Goal: Task Accomplishment & Management: Manage account settings

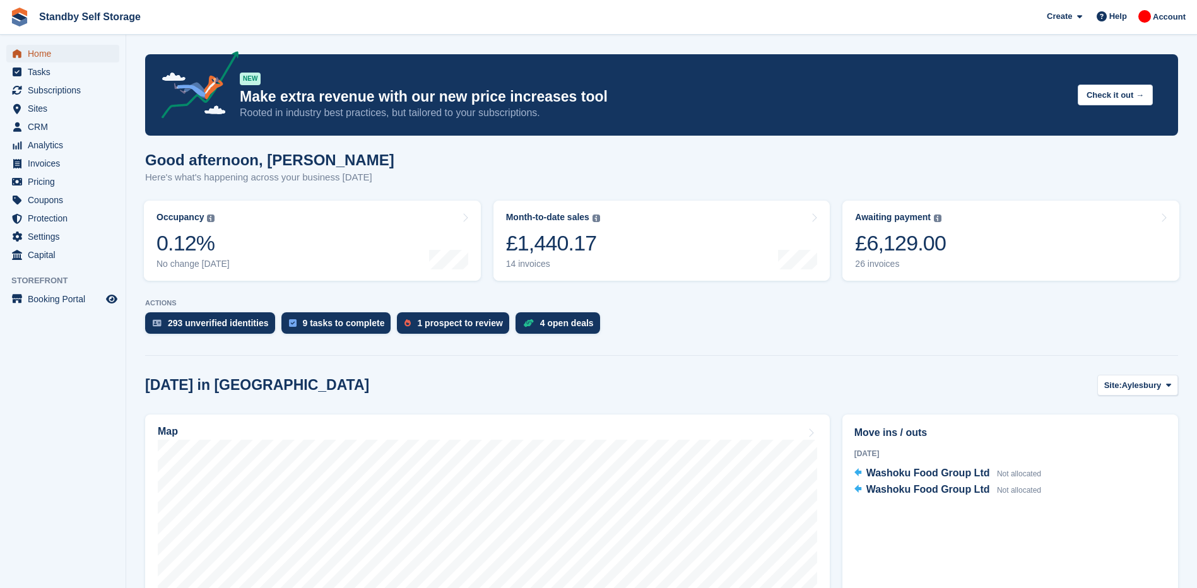
click at [43, 54] on span "Home" at bounding box center [66, 54] width 76 height 18
click at [264, 225] on link "Occupancy The percentage of all currently allocated units in terms of area. Inc…" at bounding box center [312, 241] width 337 height 80
click at [271, 242] on link "Occupancy The percentage of all currently allocated units in terms of area. Inc…" at bounding box center [312, 241] width 337 height 80
click at [216, 249] on div "0.12%" at bounding box center [192, 243] width 73 height 26
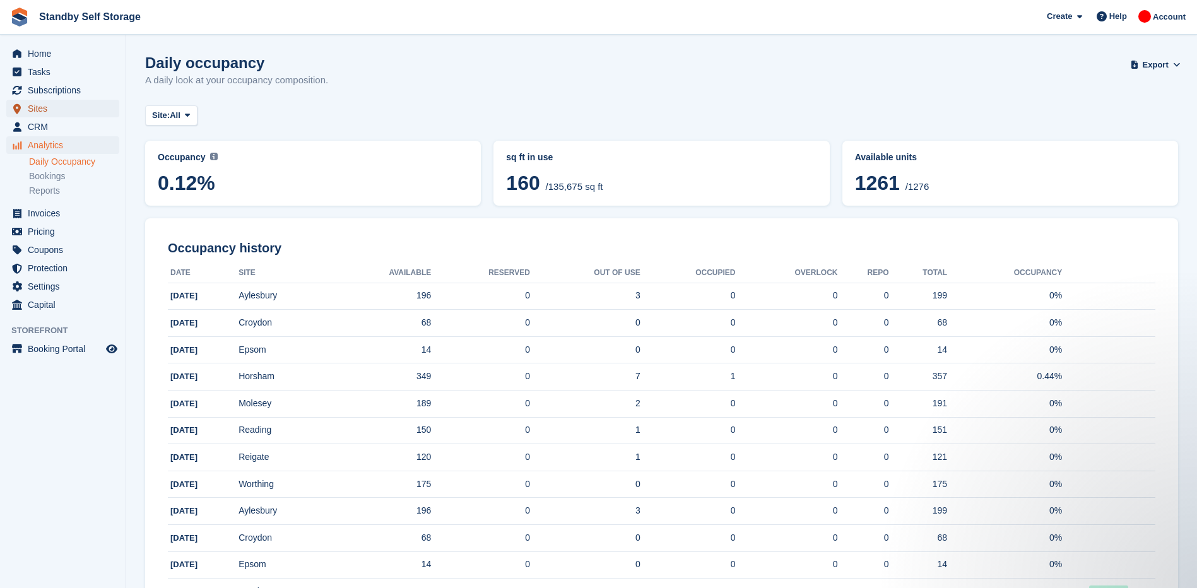
click at [45, 103] on span "Sites" at bounding box center [66, 109] width 76 height 18
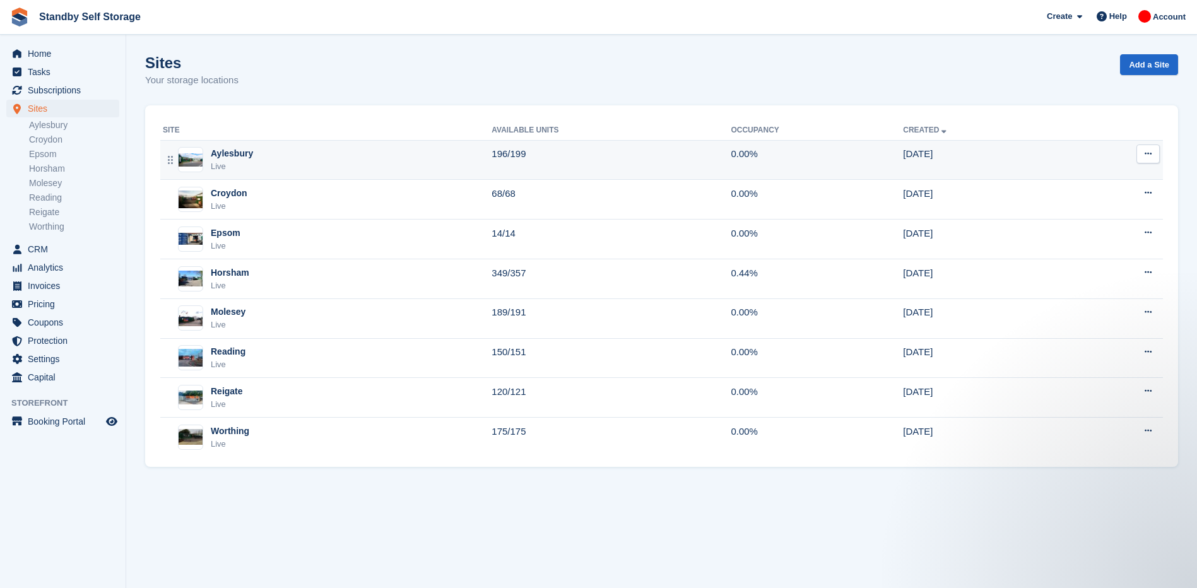
click at [462, 156] on div "Aylesbury Live" at bounding box center [327, 160] width 329 height 26
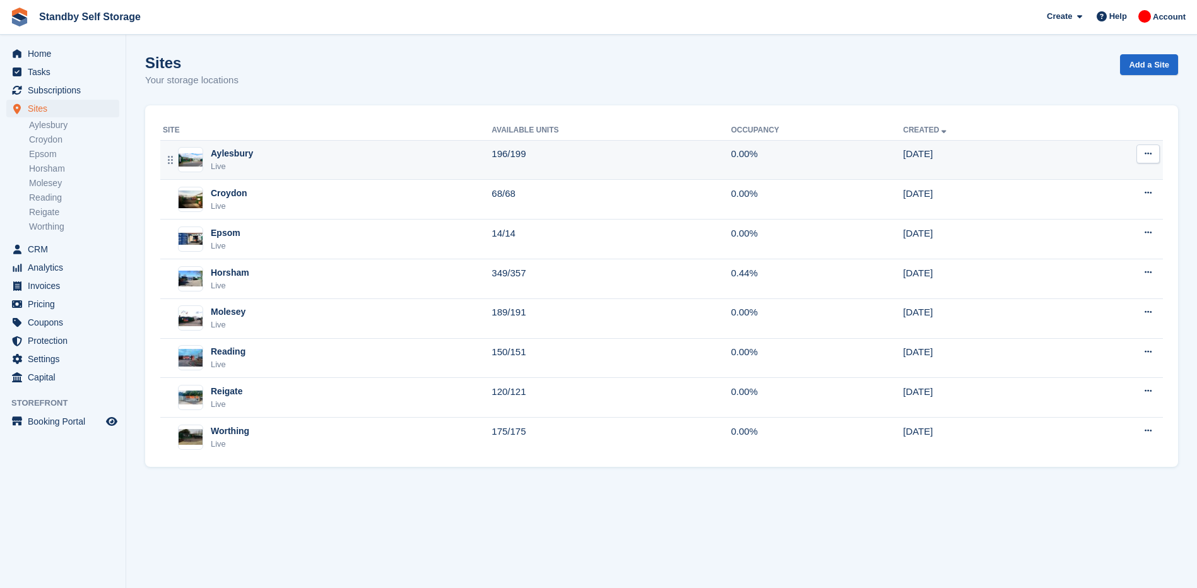
click at [421, 156] on div "Aylesbury Live" at bounding box center [327, 160] width 329 height 26
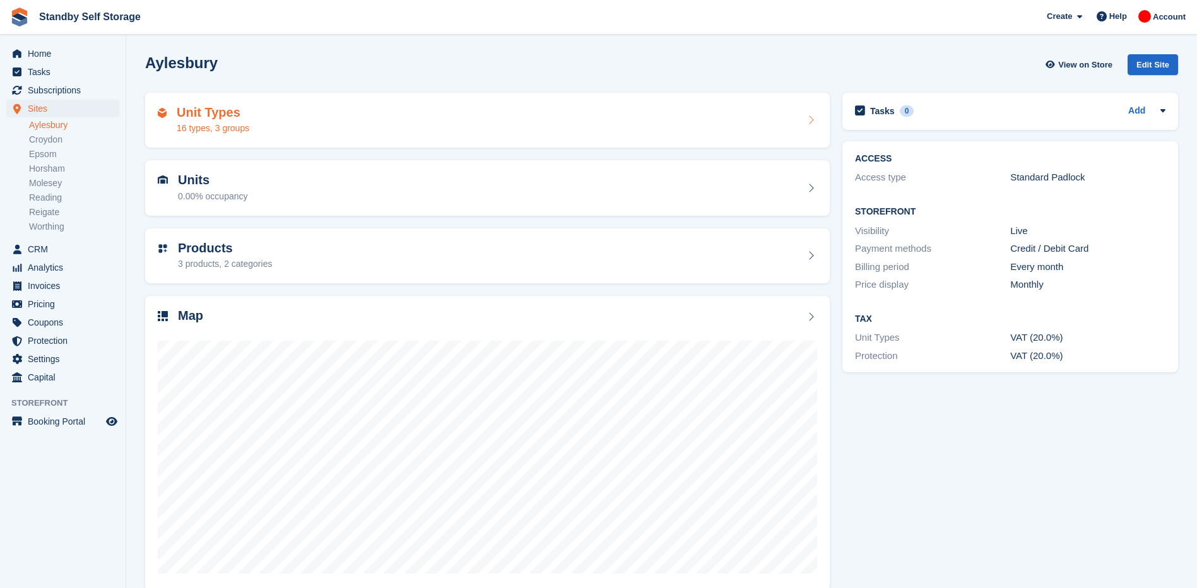
click at [327, 117] on div "Unit Types 16 types, 3 groups" at bounding box center [487, 120] width 659 height 30
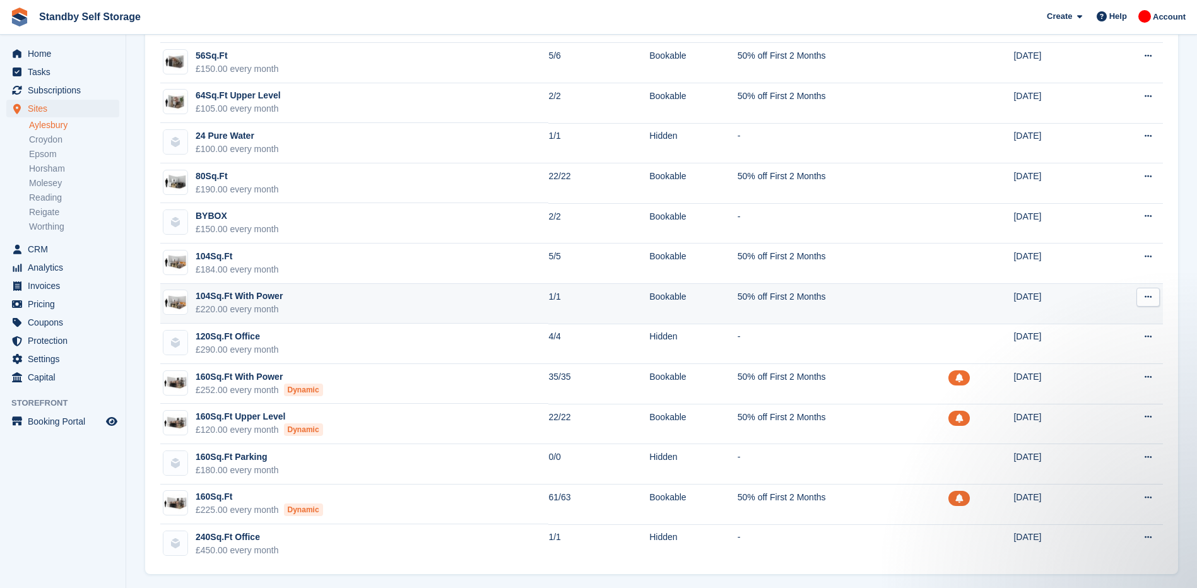
scroll to position [211, 0]
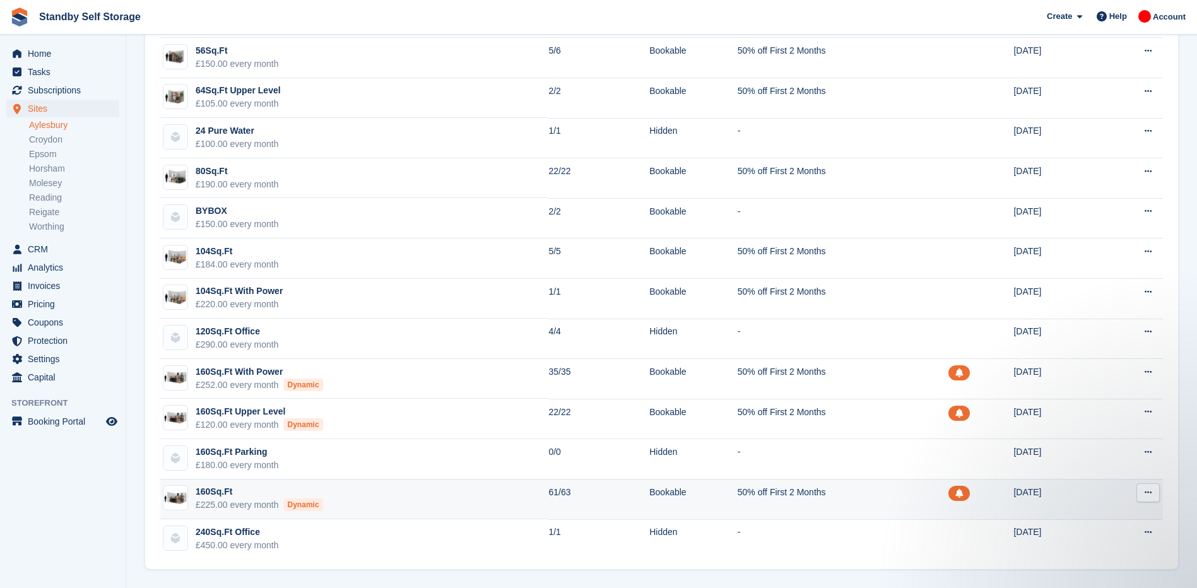
click at [511, 493] on td "160Sq.Ft £225.00 every month Dynamic" at bounding box center [354, 499] width 388 height 40
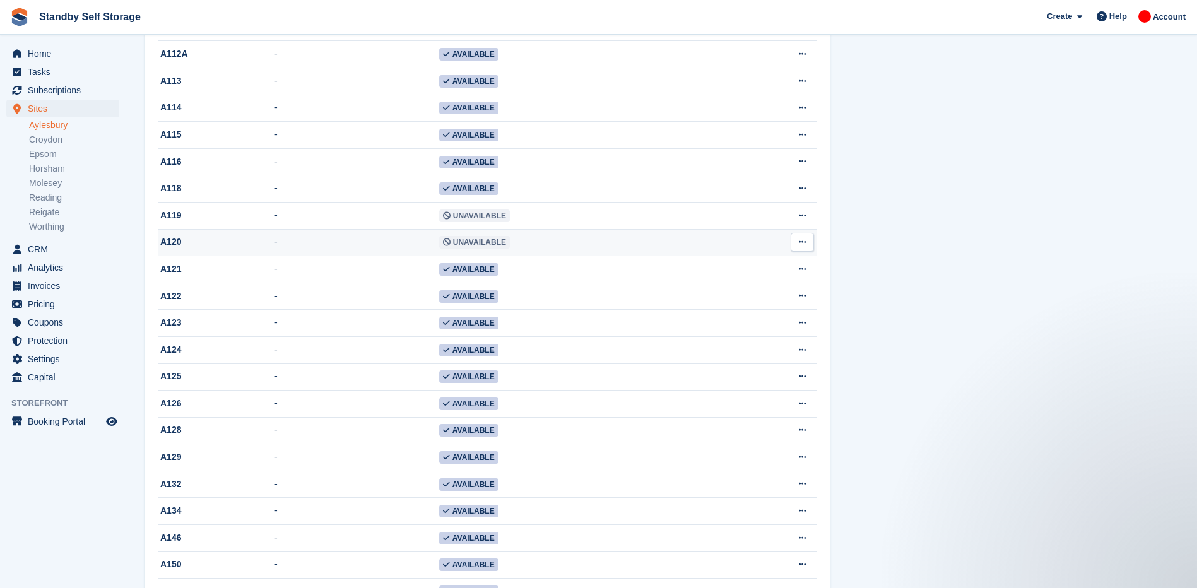
click at [372, 256] on td "-" at bounding box center [356, 242] width 165 height 27
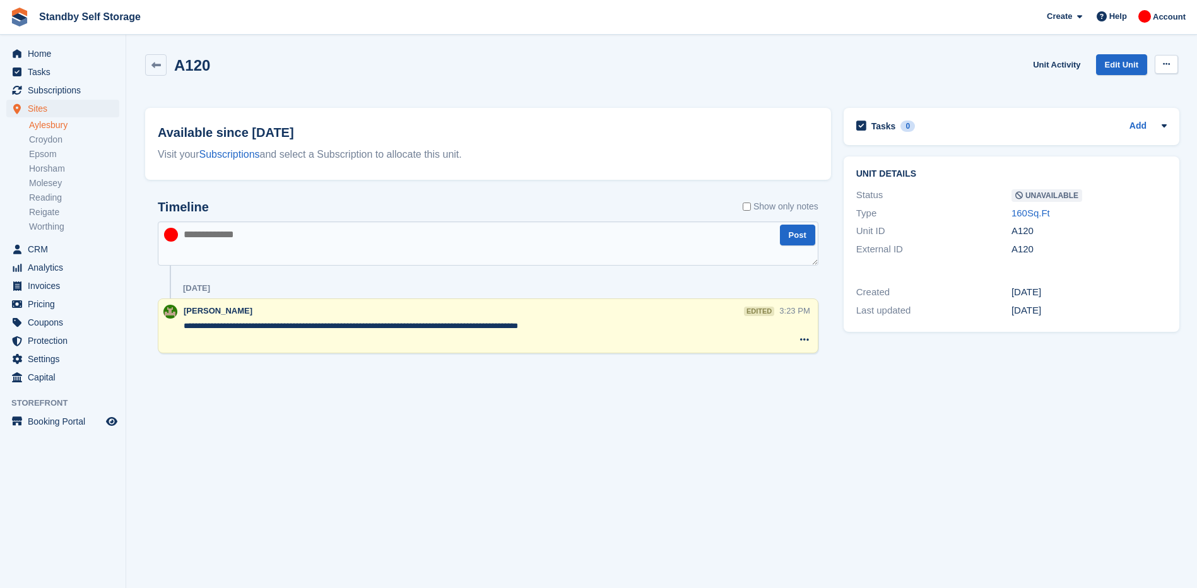
click at [1166, 63] on icon at bounding box center [1166, 64] width 7 height 8
click at [1105, 82] on p "Make Available" at bounding box center [1117, 89] width 110 height 16
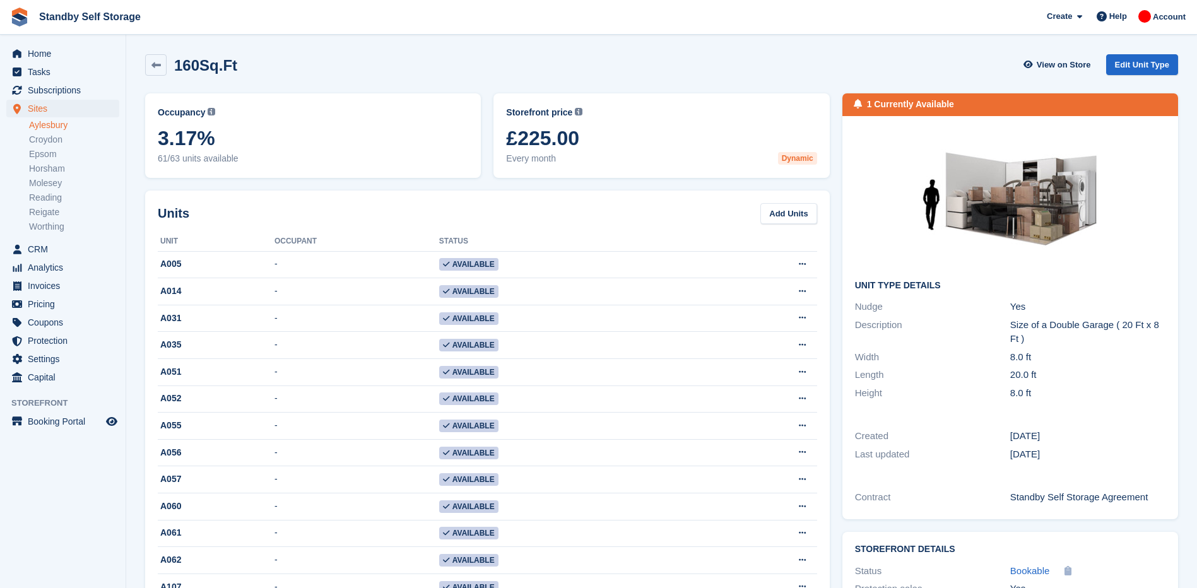
scroll to position [694, 0]
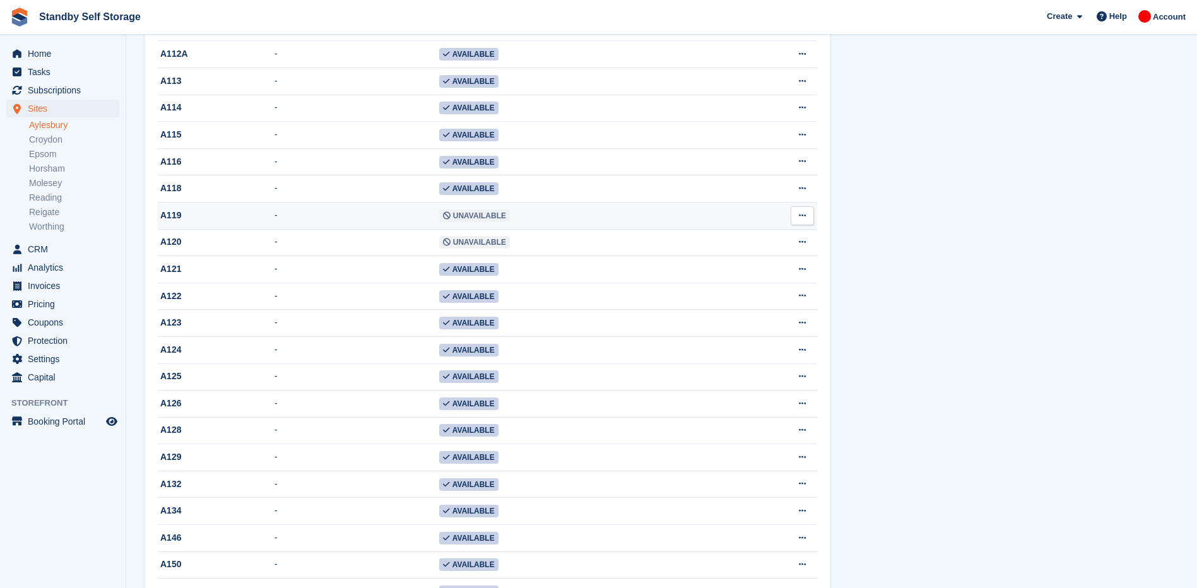
click at [445, 222] on span "Unavailable" at bounding box center [474, 215] width 71 height 13
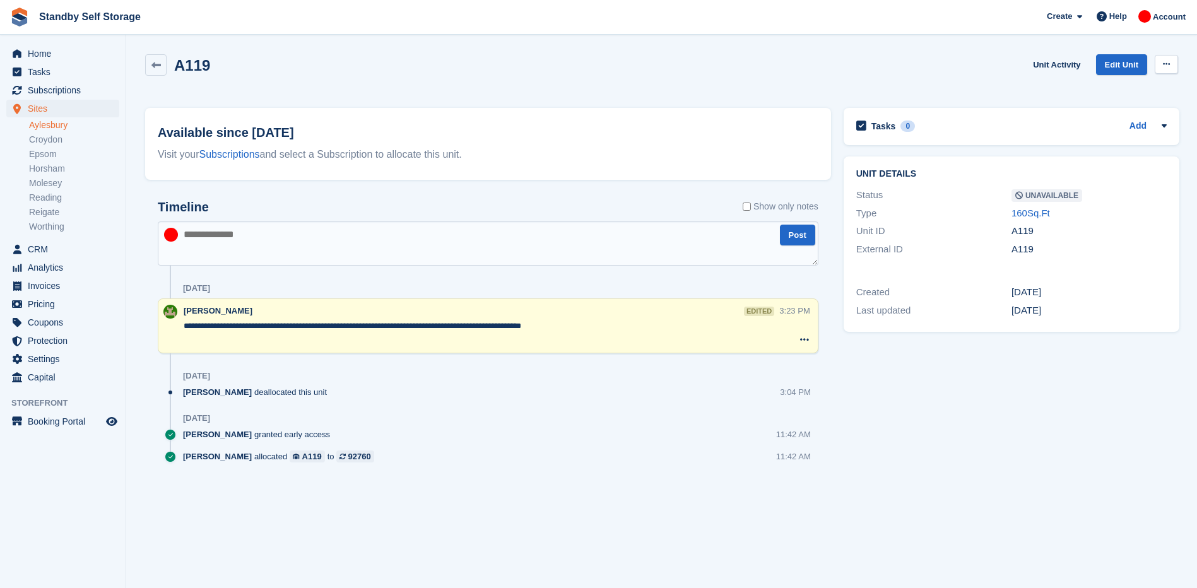
click at [1161, 66] on button at bounding box center [1165, 64] width 23 height 19
click at [1104, 90] on p "Make Available" at bounding box center [1117, 89] width 110 height 16
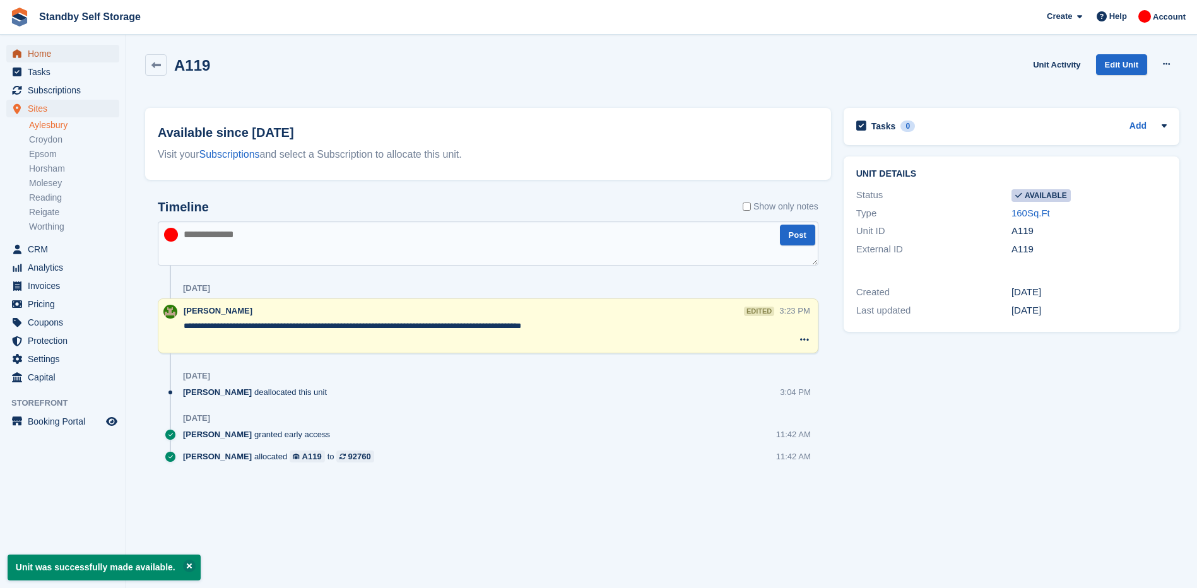
click at [59, 54] on span "Home" at bounding box center [66, 54] width 76 height 18
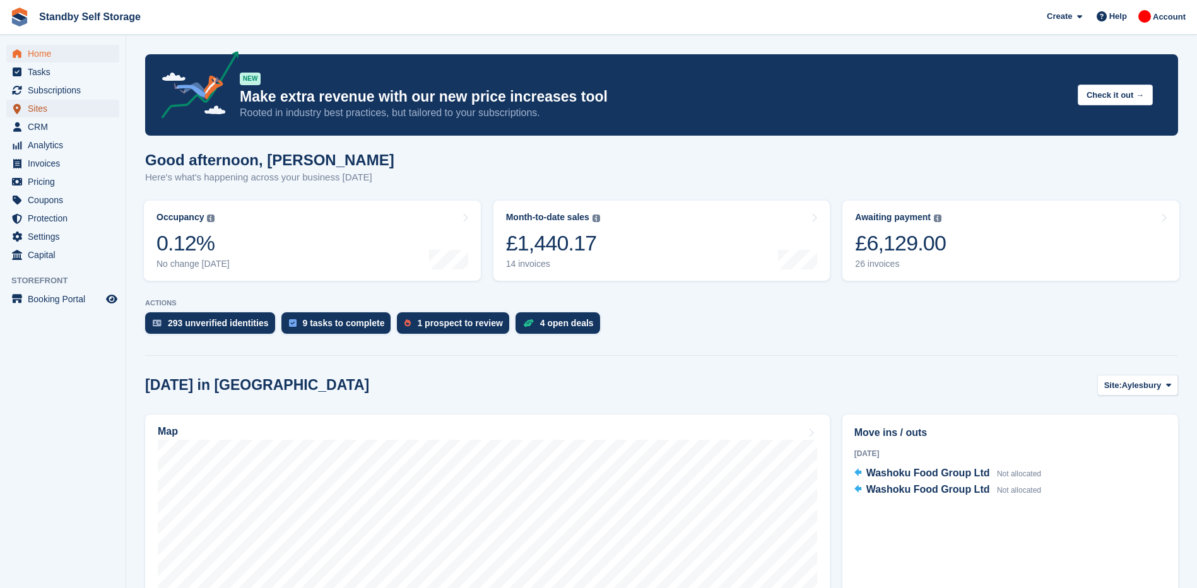
click at [47, 108] on span "Sites" at bounding box center [66, 109] width 76 height 18
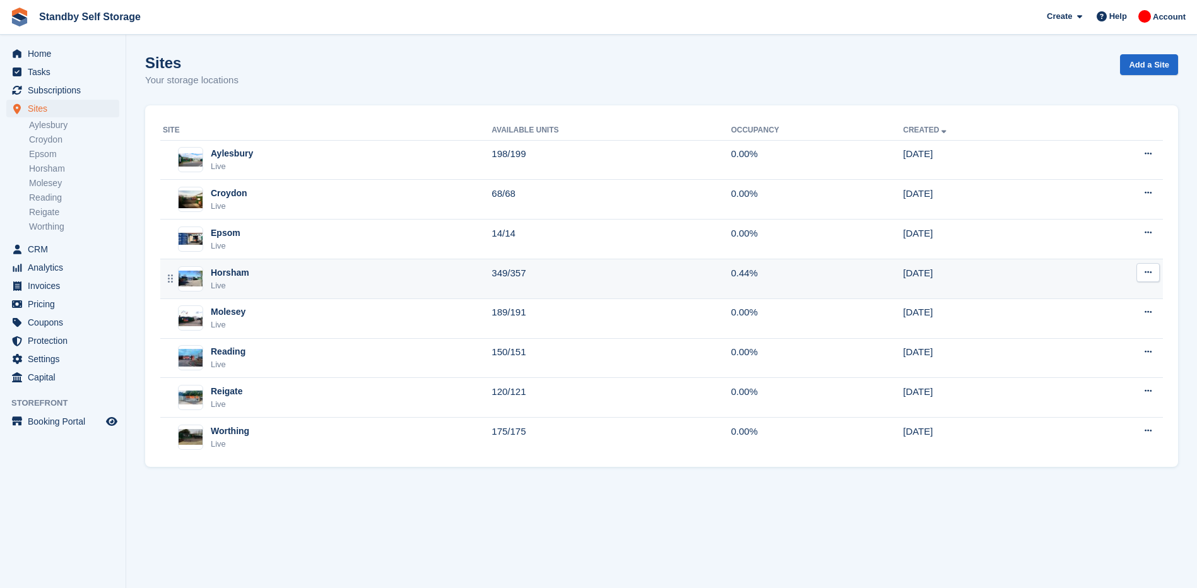
click at [692, 292] on td "349/357" at bounding box center [610, 279] width 239 height 40
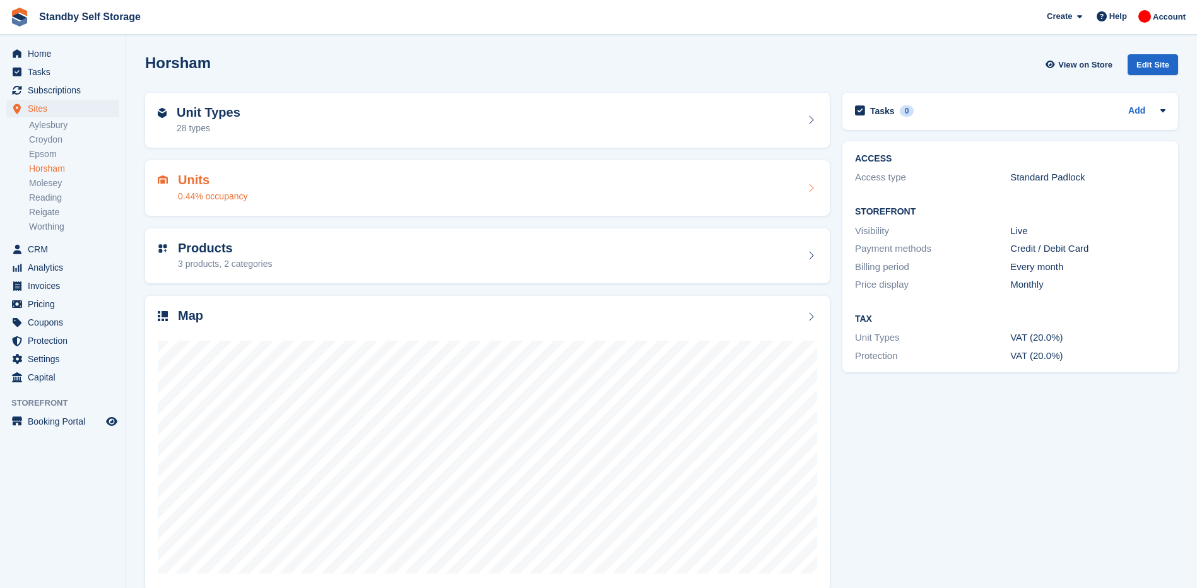
click at [402, 192] on div "Units 0.44% occupancy" at bounding box center [487, 188] width 659 height 30
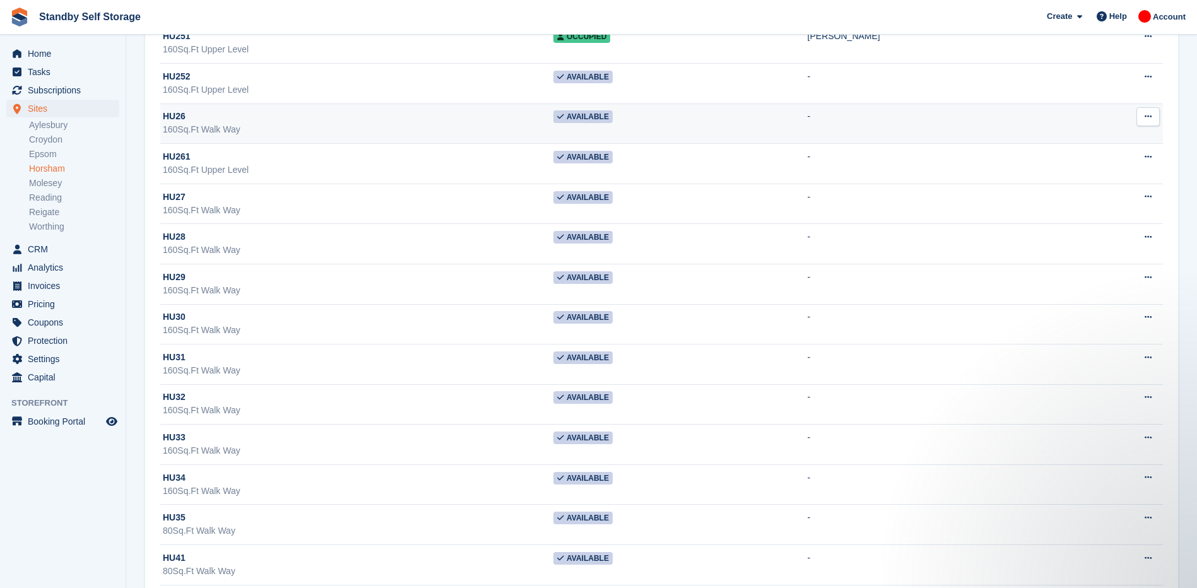
scroll to position [12553, 0]
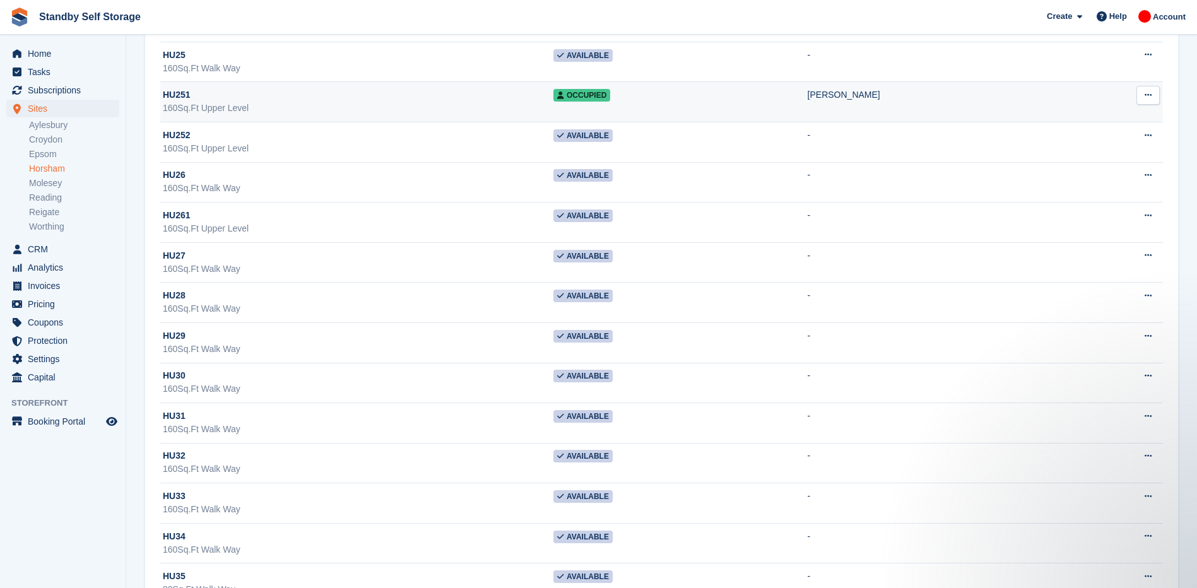
click at [487, 102] on div "160Sq.Ft Upper Level" at bounding box center [358, 108] width 390 height 13
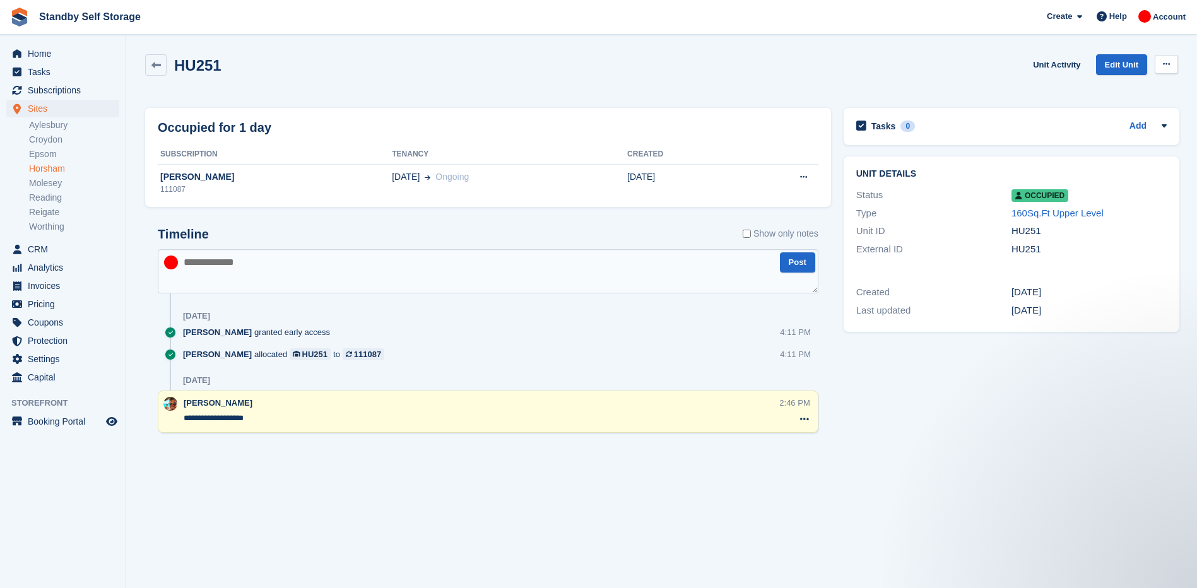
click at [1163, 68] on icon at bounding box center [1166, 64] width 7 height 8
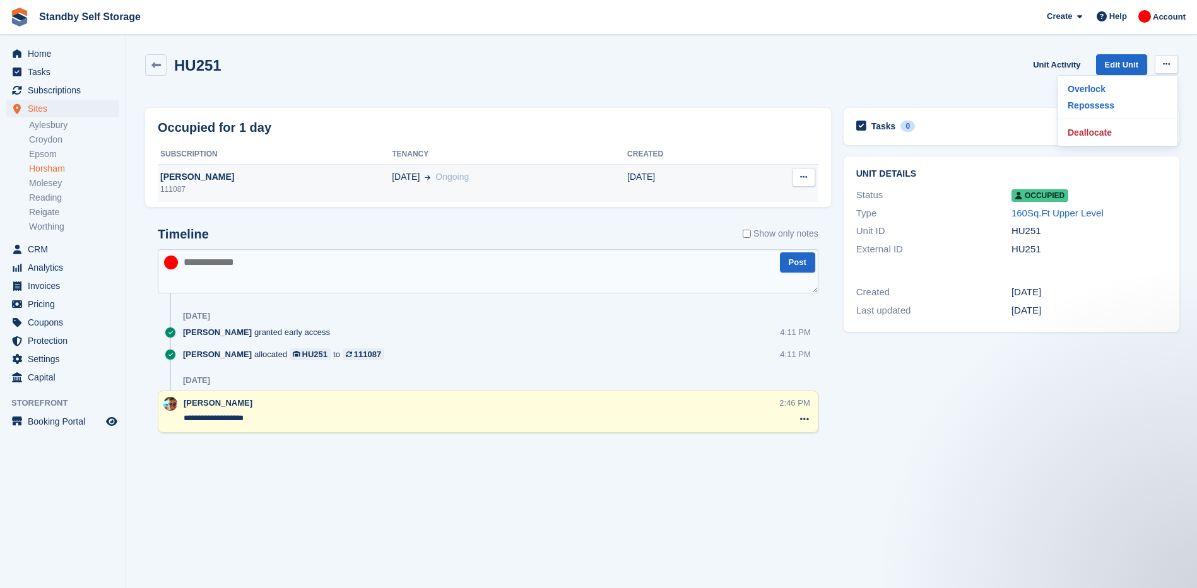
click at [452, 182] on div "[DATE] Ongoing" at bounding box center [509, 176] width 235 height 13
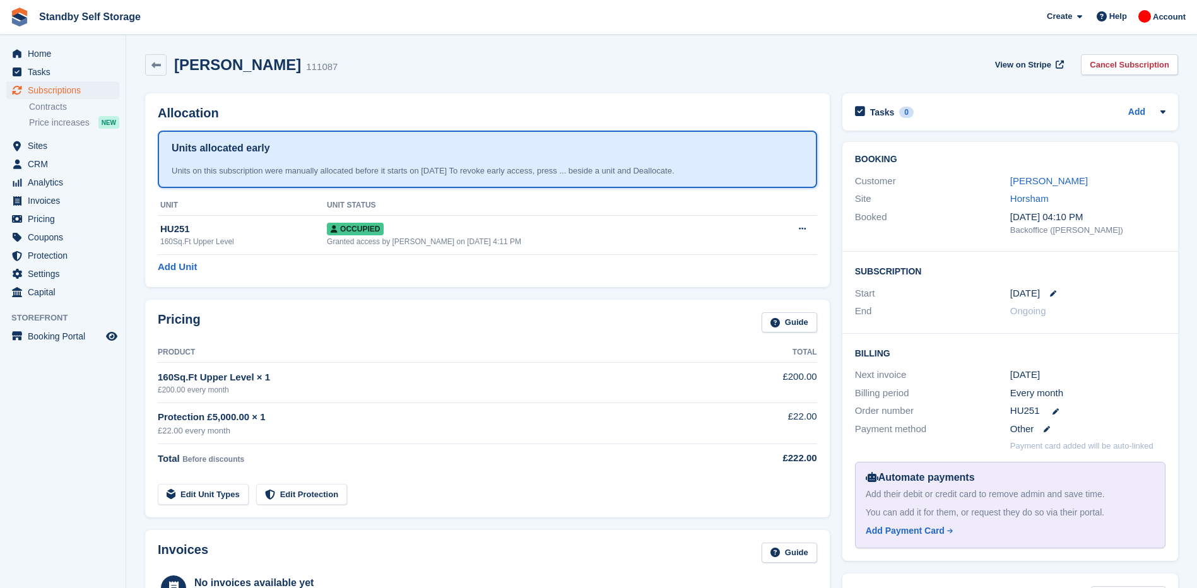
click at [1036, 188] on div "Gilly Lindsay" at bounding box center [1087, 181] width 155 height 15
click at [1036, 185] on link "Gilly Lindsay" at bounding box center [1049, 180] width 78 height 11
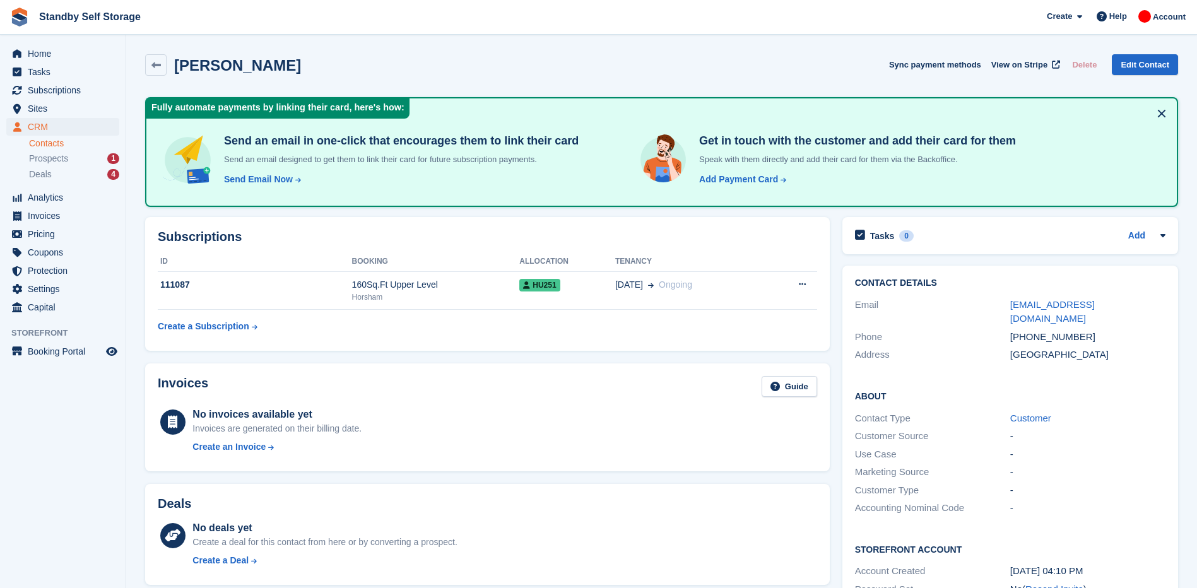
drag, startPoint x: 1149, startPoint y: 300, endPoint x: 891, endPoint y: 297, distance: 258.0
click at [891, 297] on div "Email gilly.lindsay@btopenworld.com" at bounding box center [1010, 312] width 310 height 32
copy div "gilly.lindsay@btopenworld.com"
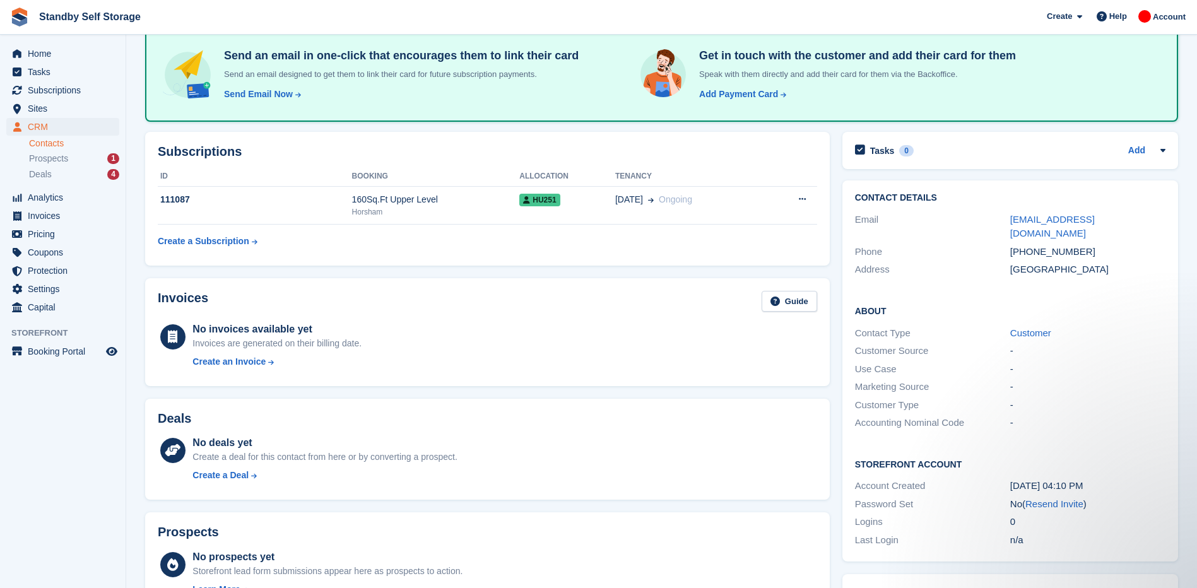
scroll to position [63, 0]
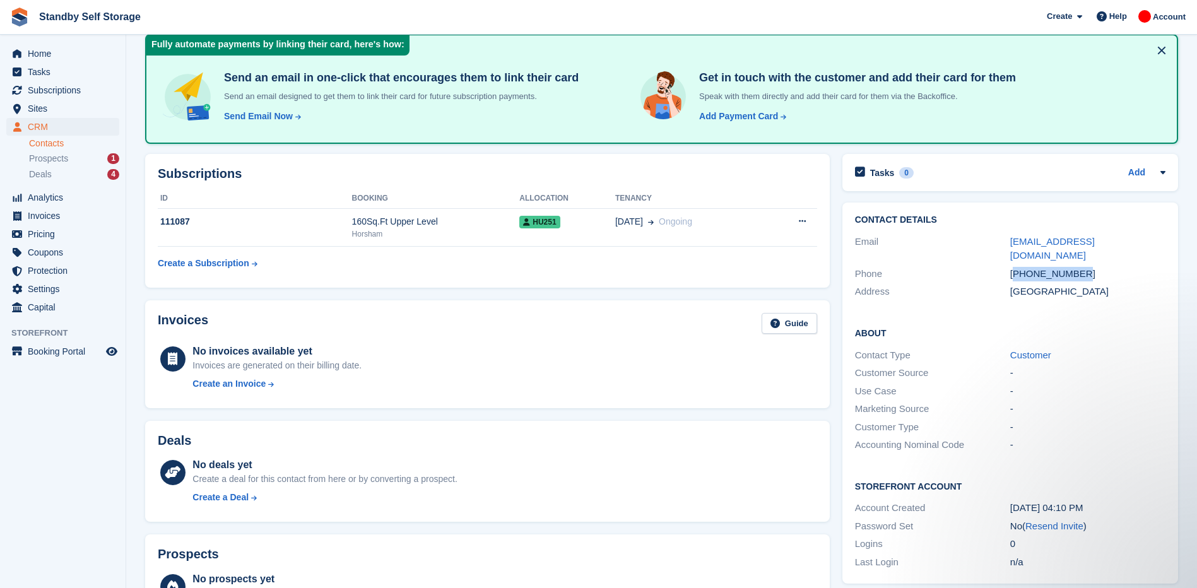
drag, startPoint x: 1081, startPoint y: 264, endPoint x: 1018, endPoint y: 260, distance: 63.2
click at [1018, 267] on div "+447789655284" at bounding box center [1087, 274] width 155 height 15
copy div "447789655284"
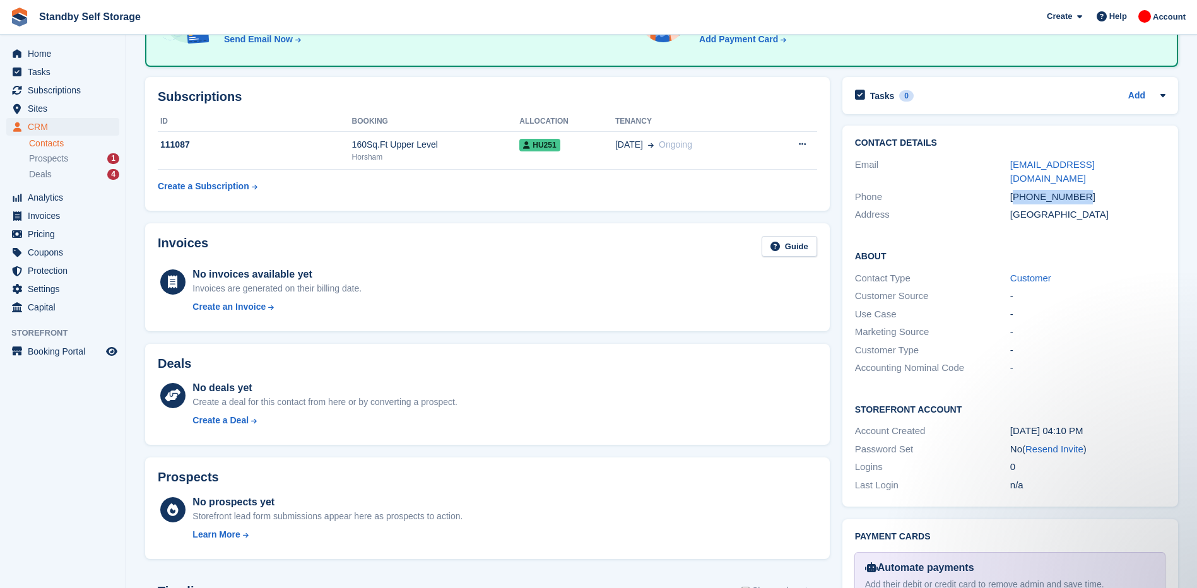
scroll to position [0, 0]
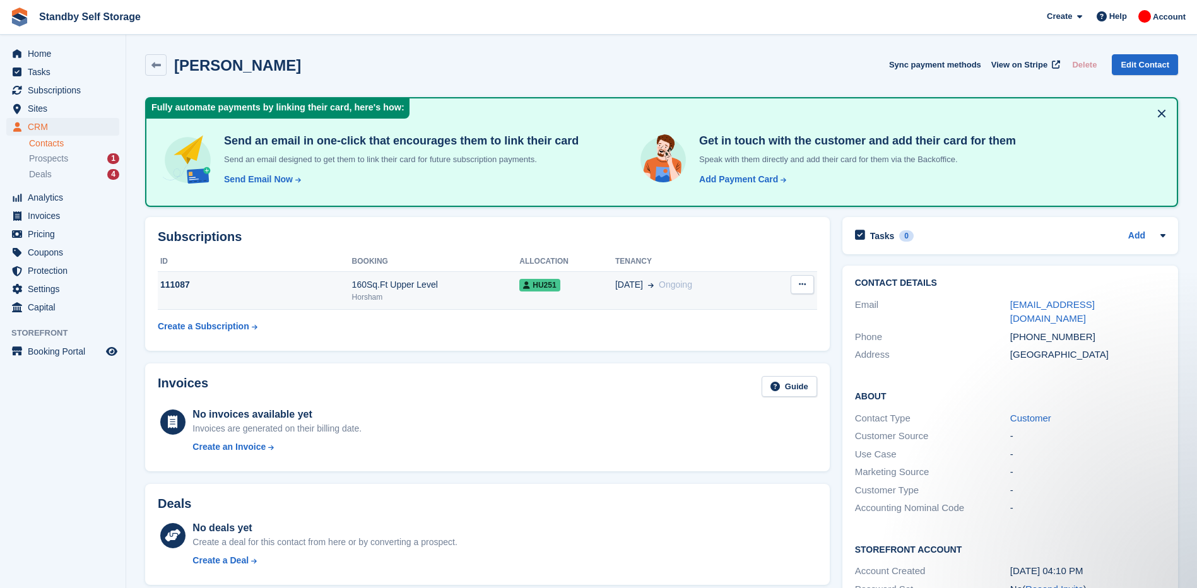
drag, startPoint x: 445, startPoint y: 299, endPoint x: 476, endPoint y: 296, distance: 31.1
click at [445, 298] on div "Horsham" at bounding box center [436, 296] width 168 height 11
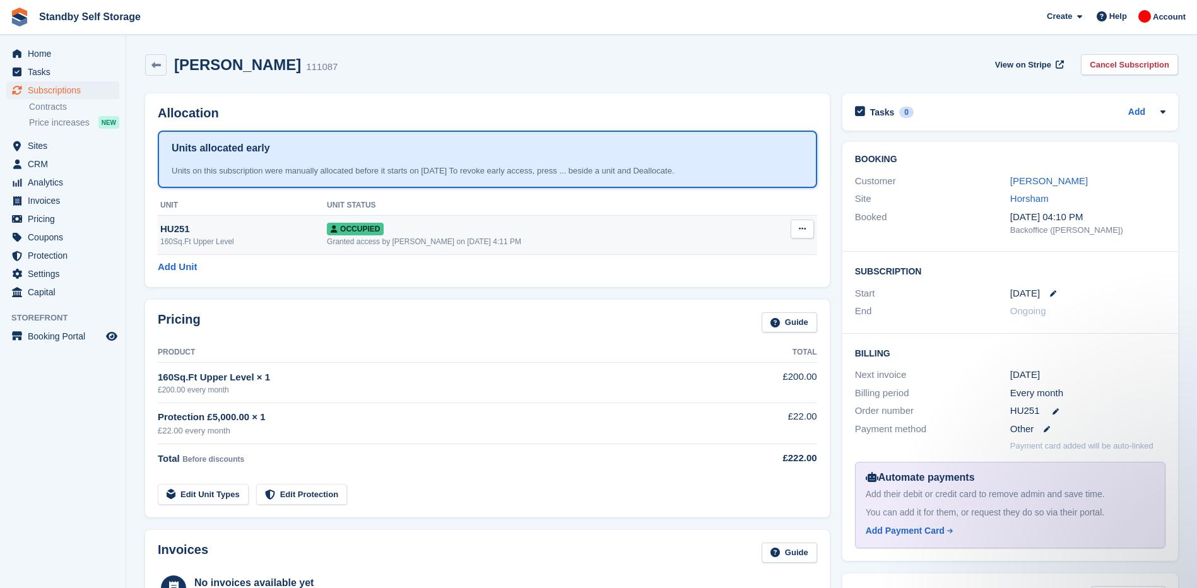
click at [807, 232] on button at bounding box center [801, 229] width 23 height 19
click at [745, 300] on p "Deallocate" at bounding box center [753, 297] width 110 height 16
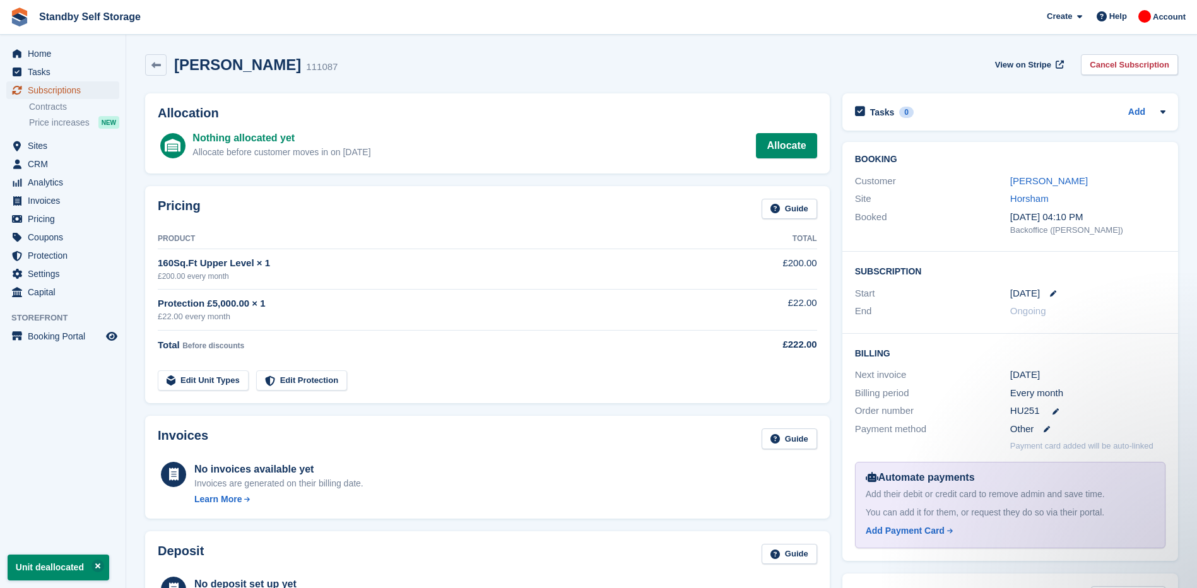
click at [63, 86] on span "Subscriptions" at bounding box center [66, 90] width 76 height 18
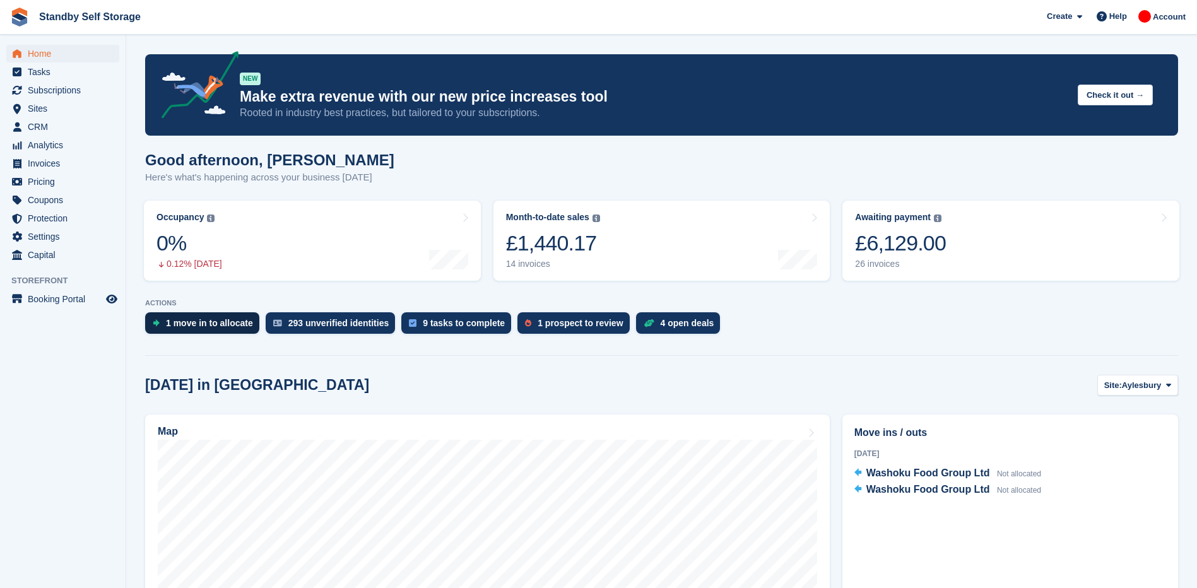
click at [194, 327] on div "1 move in to allocate" at bounding box center [209, 323] width 87 height 10
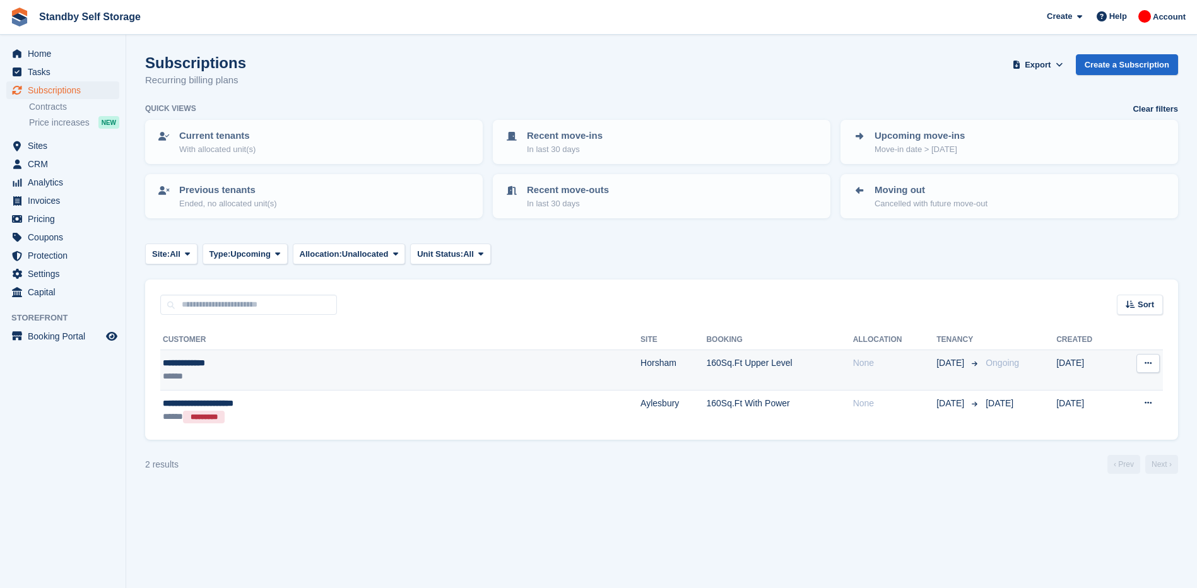
click at [1142, 358] on button at bounding box center [1147, 363] width 23 height 19
click at [1069, 428] on p "Cancel subscription" at bounding box center [1099, 431] width 110 height 16
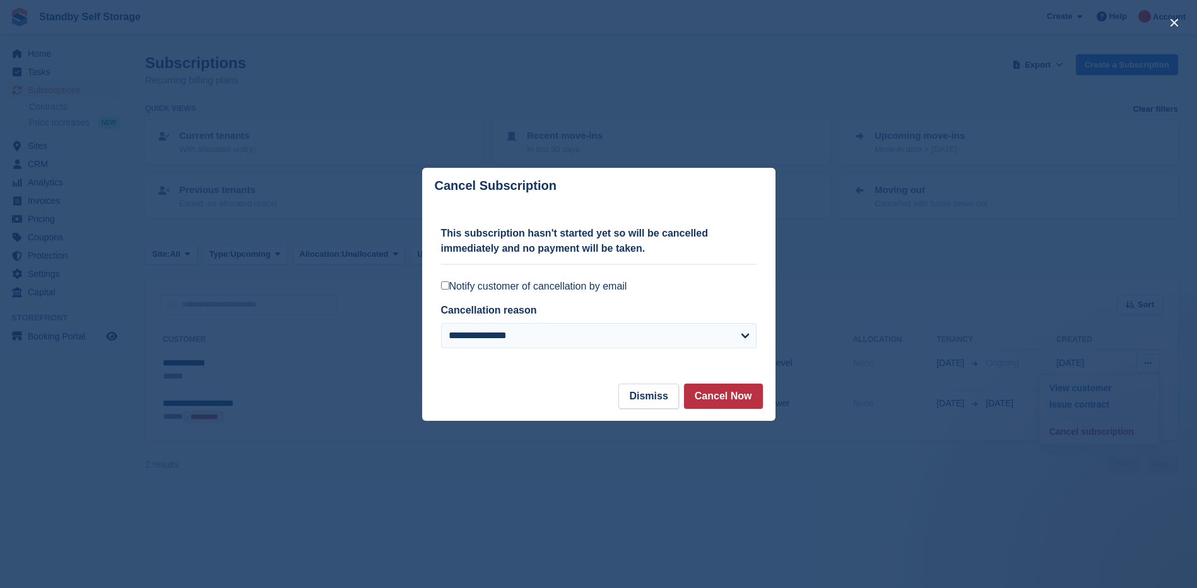
click at [572, 289] on label "Notify customer of cancellation by email" at bounding box center [598, 286] width 315 height 13
click at [714, 397] on button "Cancel Now" at bounding box center [723, 396] width 79 height 25
